Goal: Task Accomplishment & Management: Complete application form

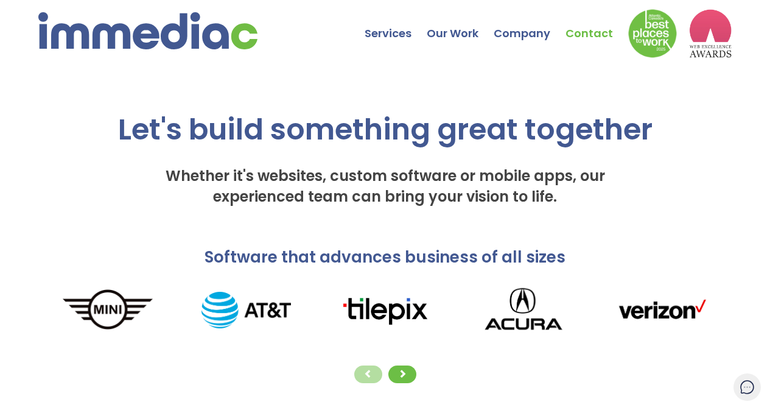
click at [590, 33] on link "Contact" at bounding box center [597, 24] width 63 height 43
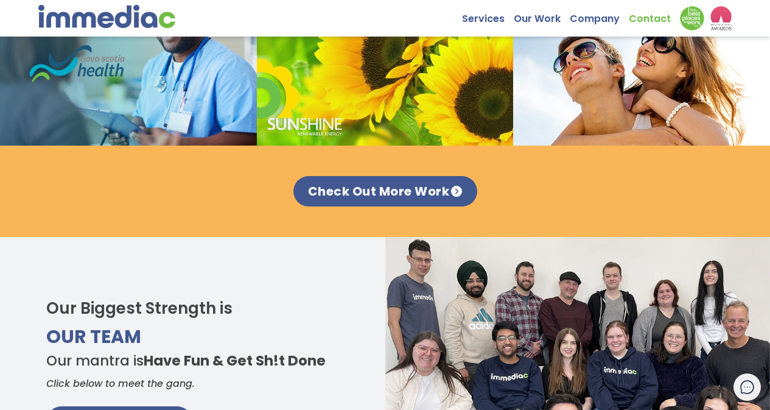
scroll to position [1461, 0]
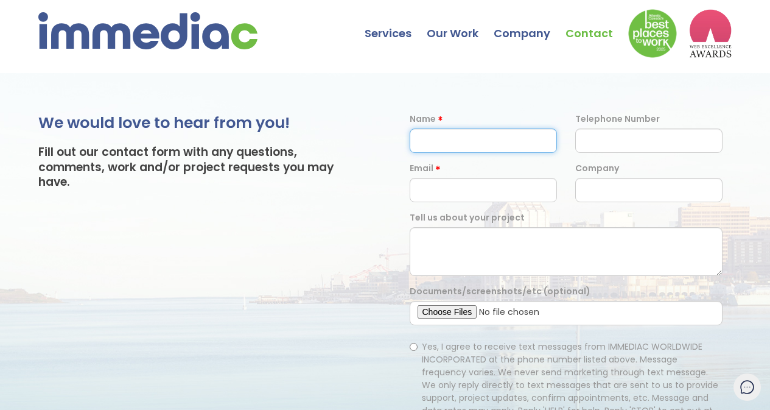
click at [471, 132] on input "text" at bounding box center [483, 140] width 147 height 24
type input "[DATE][PERSON_NAME]"
type input "09382311656"
type input "kartik.wbseo@gmail.com"
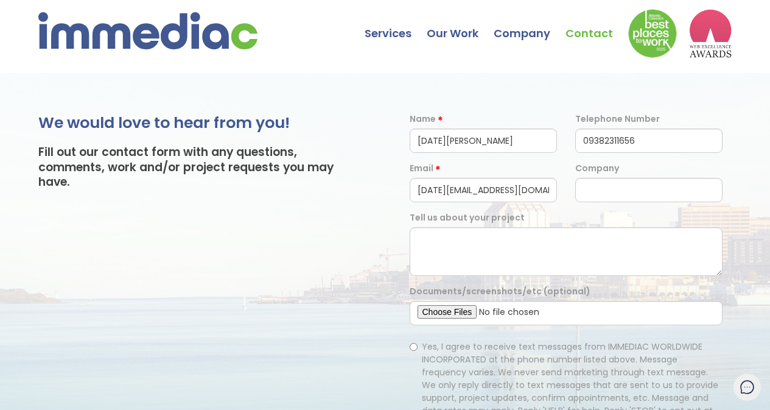
type input "Linked Builder Team"
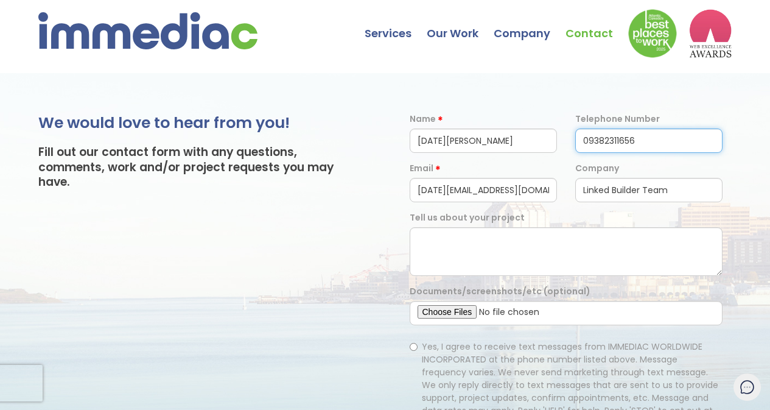
drag, startPoint x: 589, startPoint y: 138, endPoint x: 577, endPoint y: 125, distance: 17.2
click at [577, 125] on div "Telephone Number 09382311656" at bounding box center [649, 133] width 166 height 40
type input "9382311656"
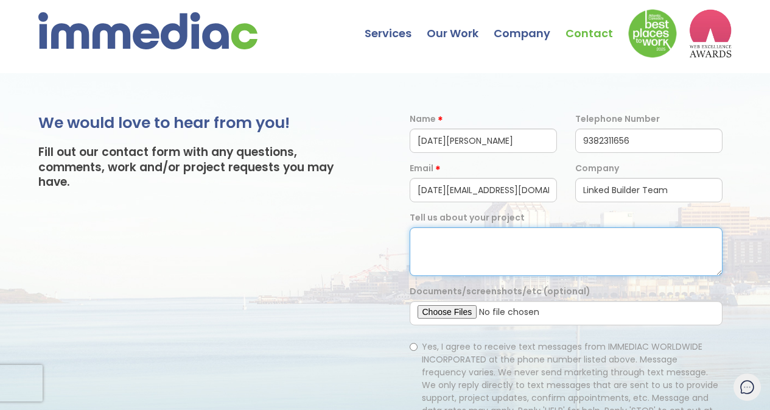
click at [428, 268] on textarea at bounding box center [566, 251] width 313 height 49
paste textarea "Hi, I am reaching out to ask if you are interested in link building, guest post…"
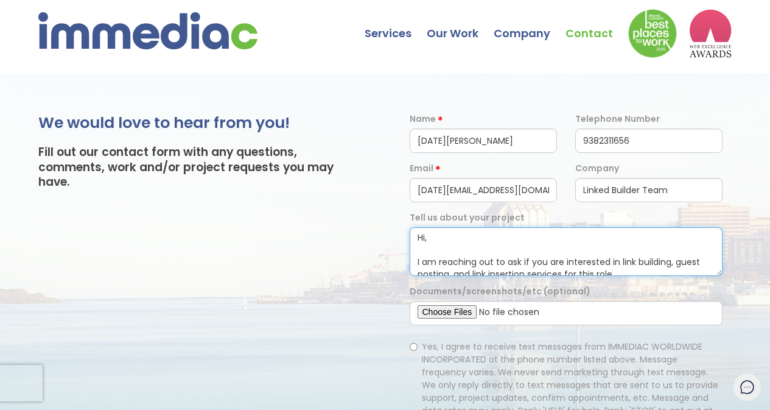
scroll to position [163, 0]
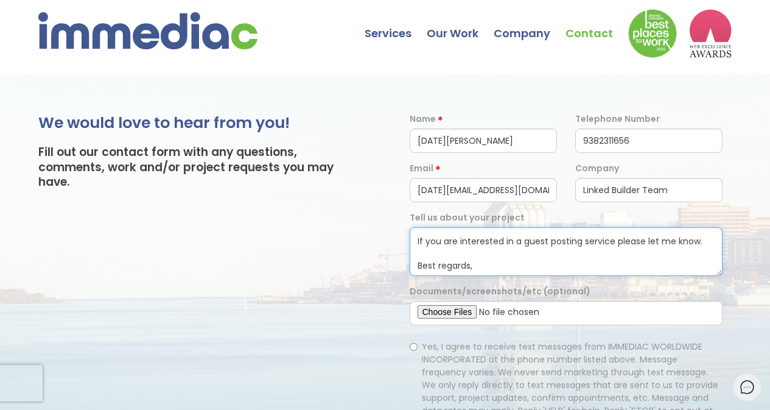
type textarea "Hi, I am reaching out to ask if you are interested in link building, guest post…"
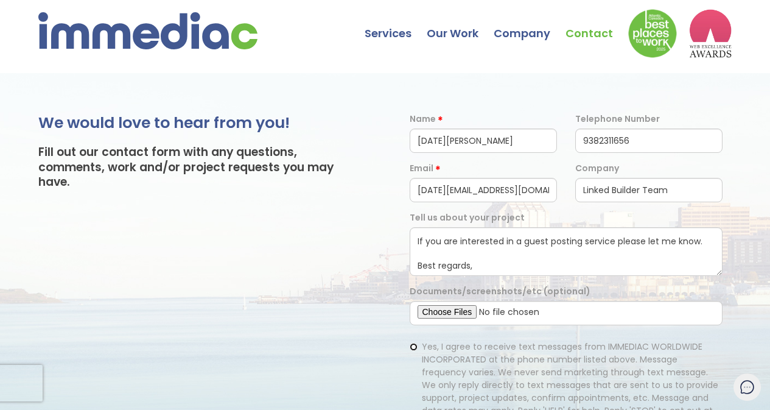
drag, startPoint x: 415, startPoint y: 348, endPoint x: 446, endPoint y: 366, distance: 35.5
click at [420, 340] on label "Yes, I agree to receive text messages from IMMEDIAC WORLDWIDE INCORPORATED at t…" at bounding box center [566, 385] width 313 height 90
click at [418, 343] on input "Yes, I agree to receive text messages from IMMEDIAC WORLDWIDE INCORPORATED at t…" at bounding box center [414, 347] width 8 height 8
radio input "true"
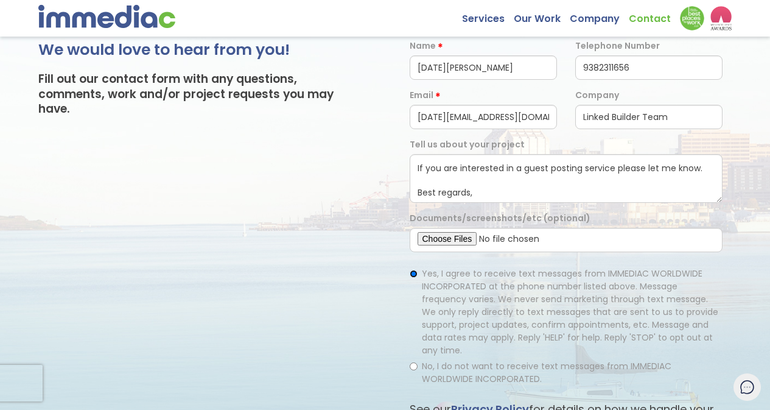
scroll to position [244, 0]
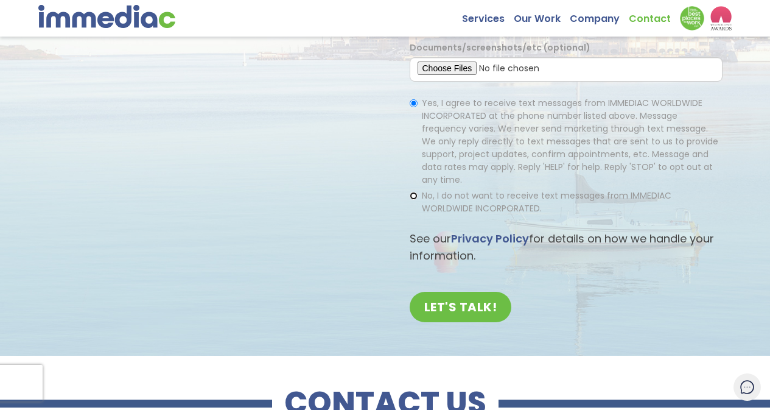
click at [413, 192] on input "No, I do not want to receive text messages from IMMEDIAC WORLDWIDE INCORPORATED." at bounding box center [414, 196] width 8 height 8
radio input "true"
click at [465, 297] on input "LET'S TALK!" at bounding box center [461, 307] width 102 height 30
